Goal: Communication & Community: Answer question/provide support

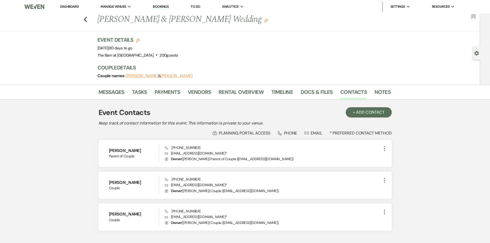
click at [77, 6] on link "Dashboard" at bounding box center [69, 6] width 19 height 4
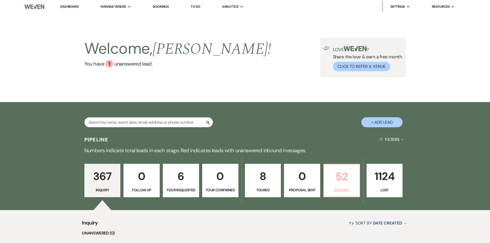
click at [332, 168] on p "52" at bounding box center [342, 176] width 30 height 17
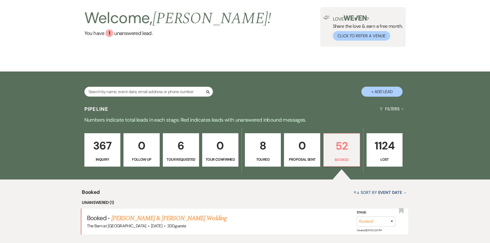
scroll to position [159, 0]
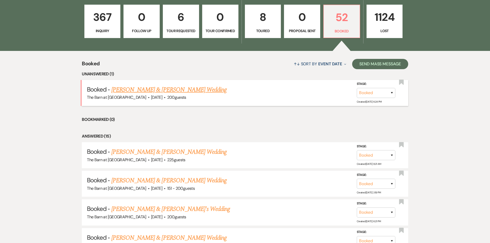
click at [201, 93] on link "[PERSON_NAME] & [PERSON_NAME] Wedding" at bounding box center [168, 89] width 115 height 9
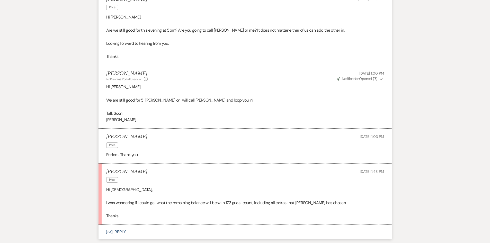
scroll to position [669, 0]
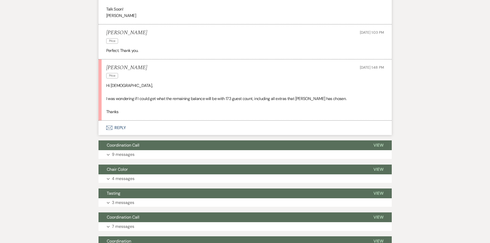
click at [122, 127] on button "Envelope Reply" at bounding box center [245, 128] width 293 height 14
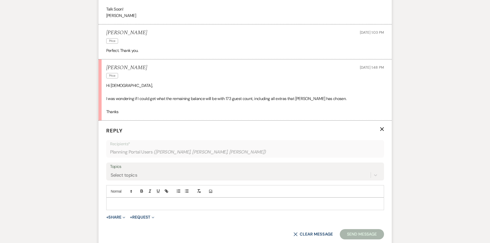
scroll to position [721, 0]
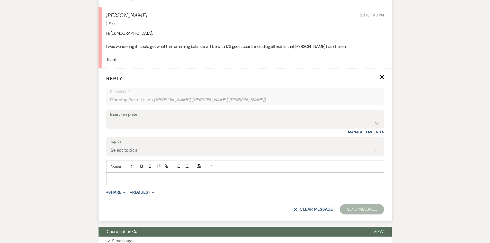
click at [122, 177] on p at bounding box center [245, 179] width 270 height 6
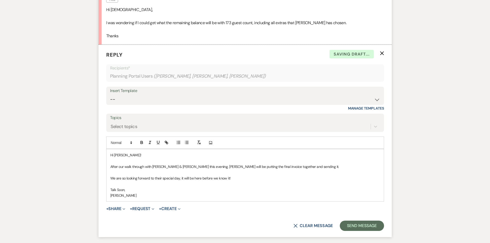
scroll to position [747, 0]
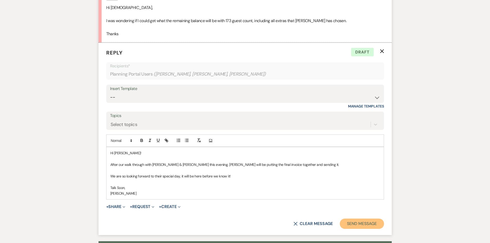
click at [369, 223] on button "Send Message" at bounding box center [362, 224] width 44 height 10
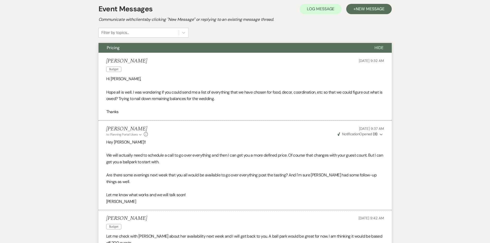
scroll to position [0, 0]
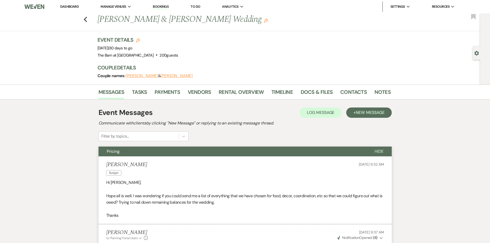
click at [381, 151] on span "Hide" at bounding box center [378, 151] width 9 height 5
